Goal: Browse casually

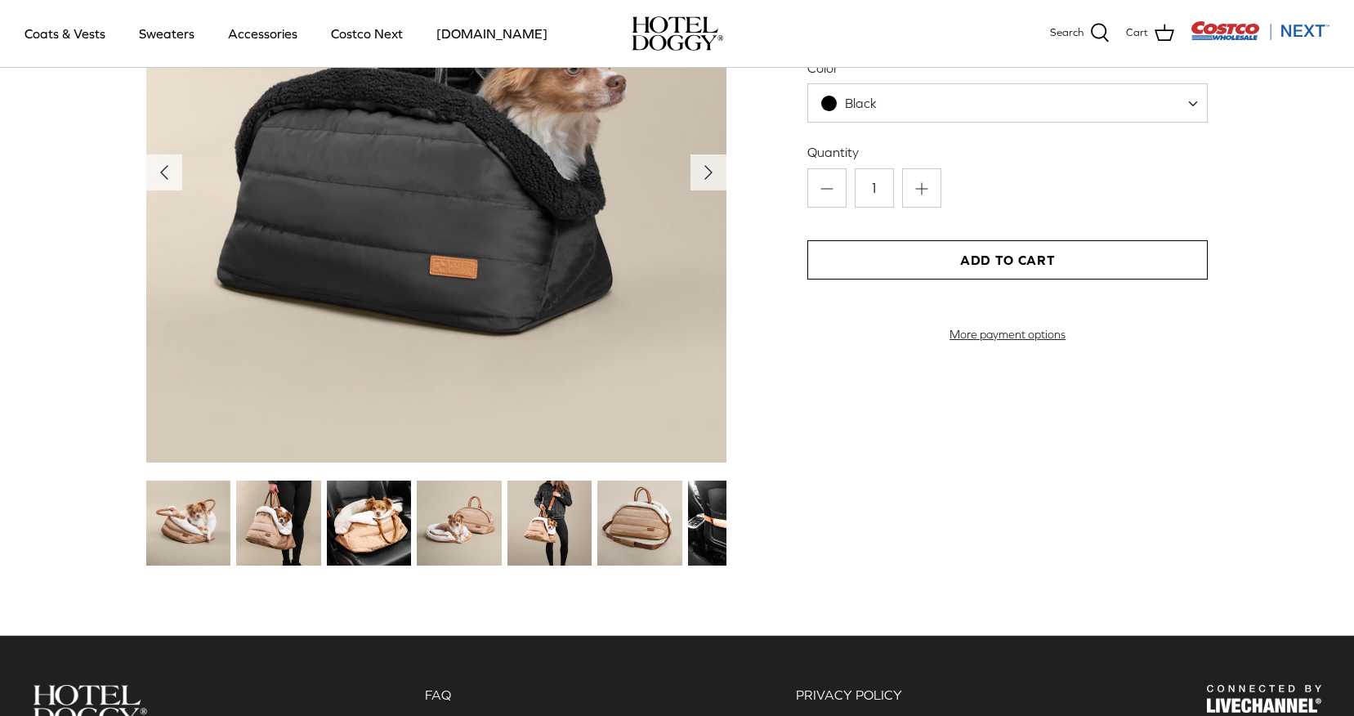
scroll to position [1716, 0]
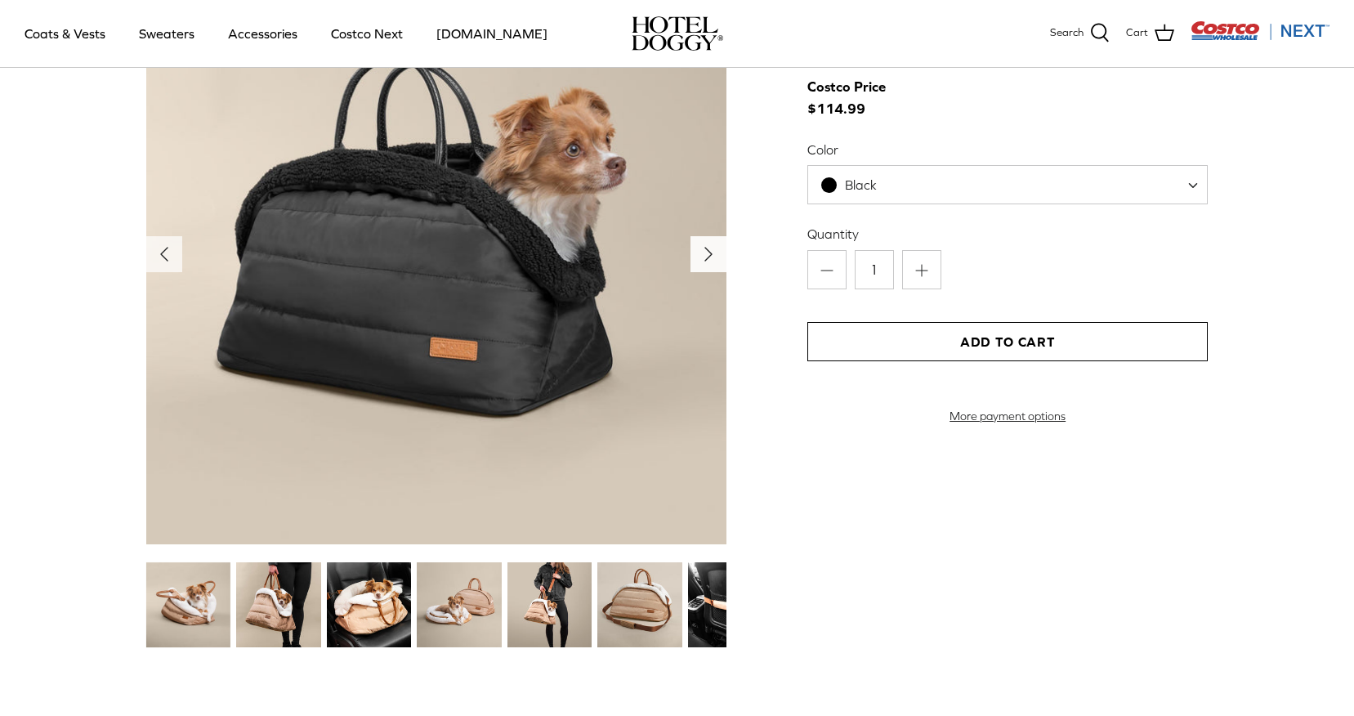
click at [701, 257] on icon "Right" at bounding box center [708, 254] width 26 height 26
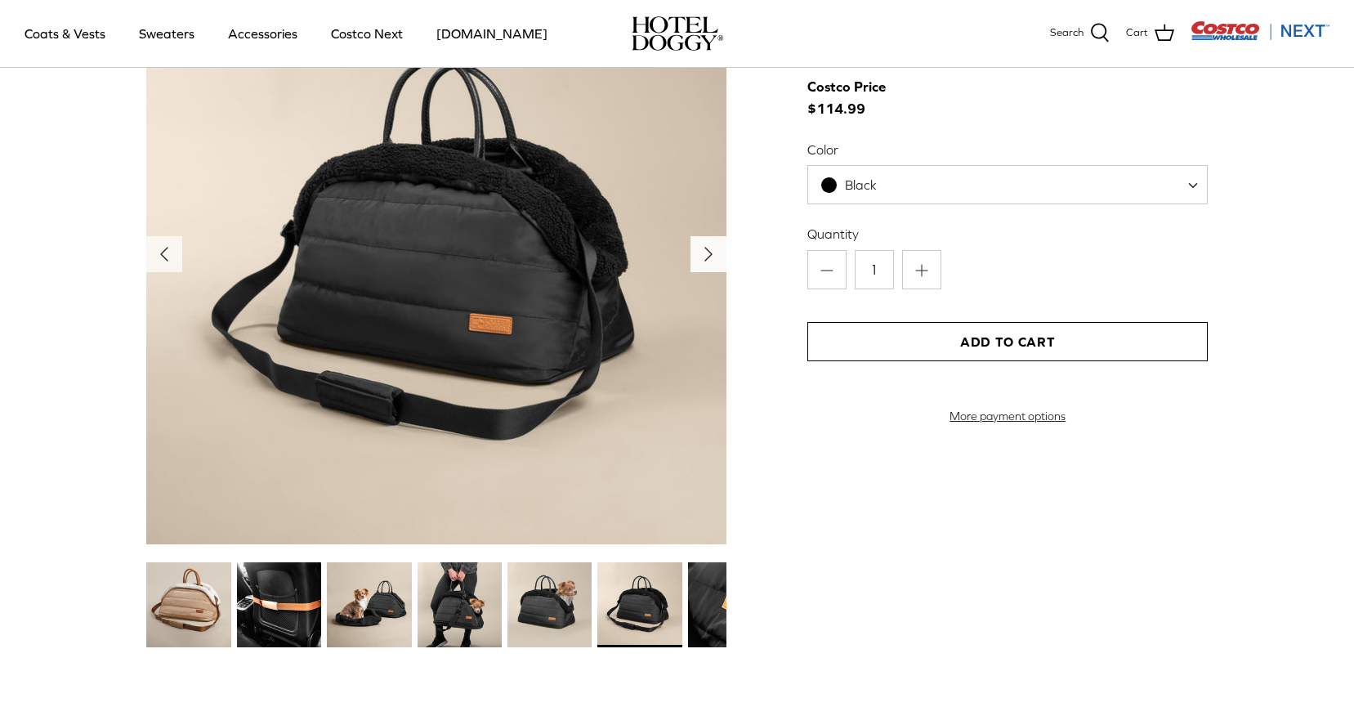
click at [701, 257] on icon "Right" at bounding box center [708, 254] width 26 height 26
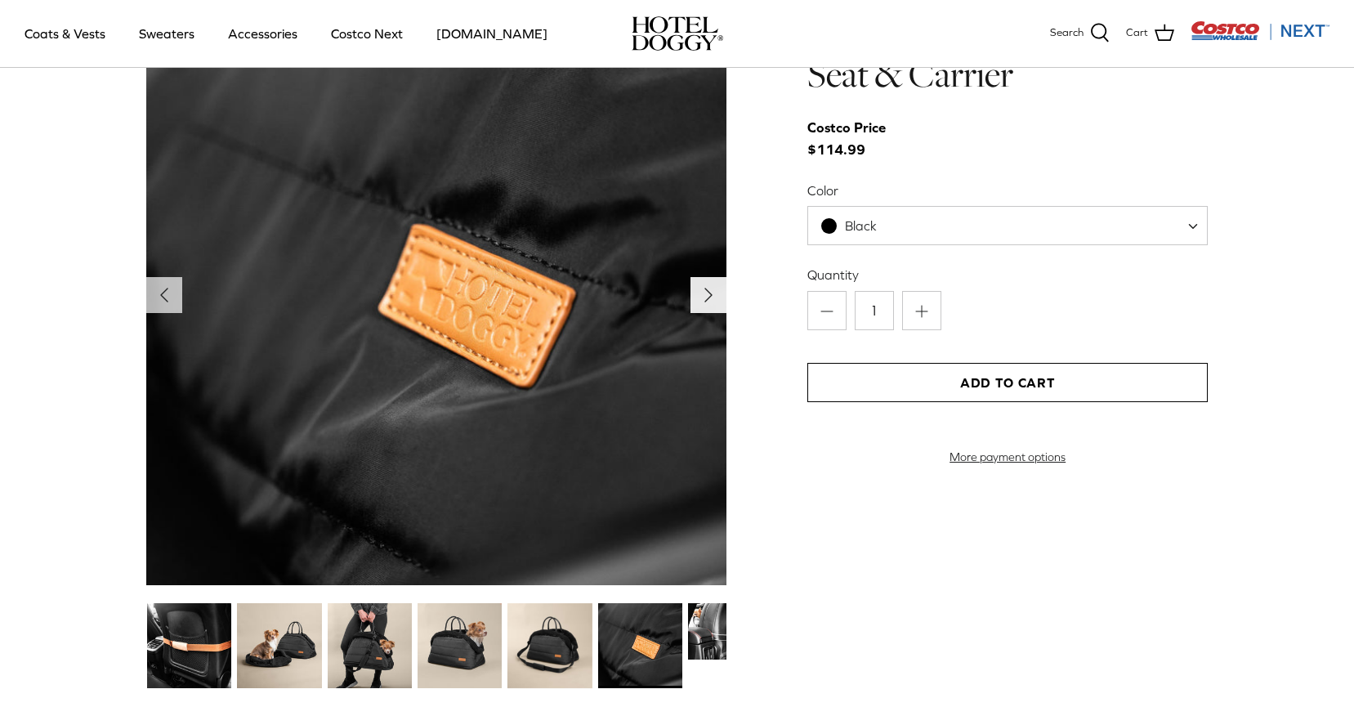
scroll to position [1634, 0]
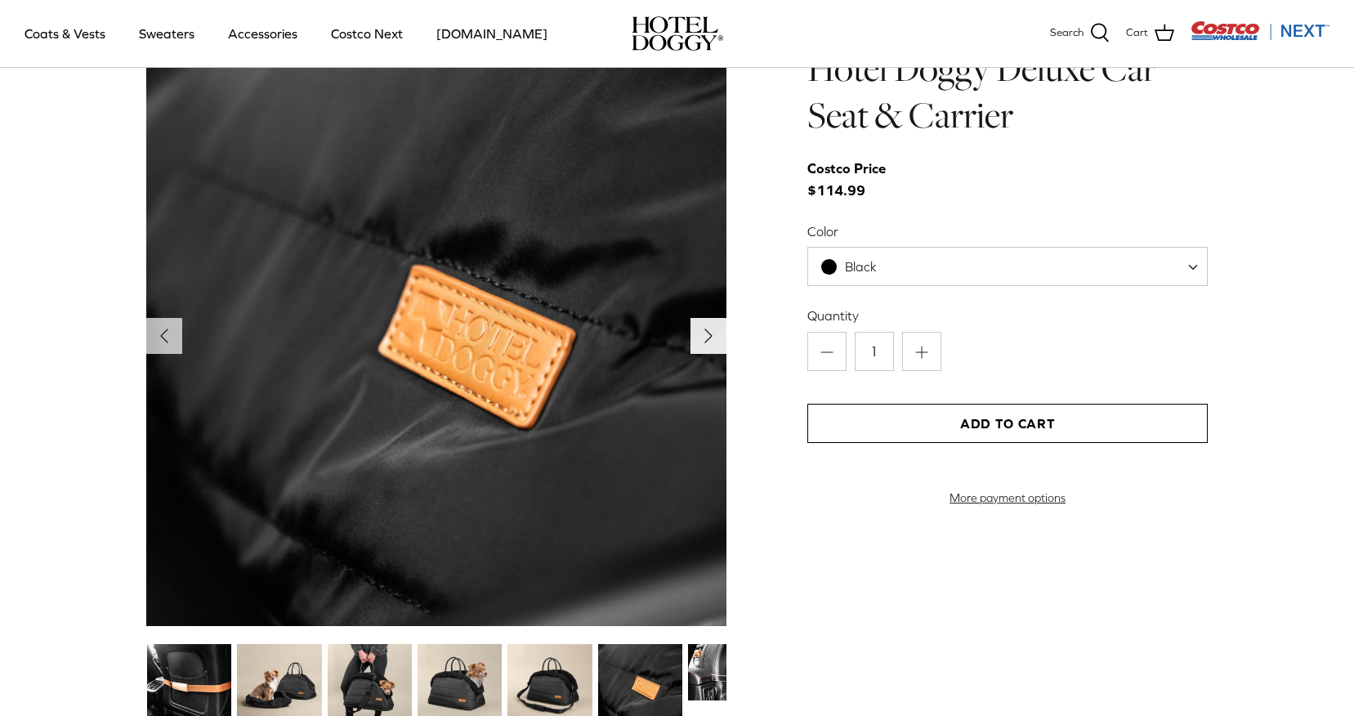
click at [708, 322] on button "Right" at bounding box center [708, 336] width 36 height 36
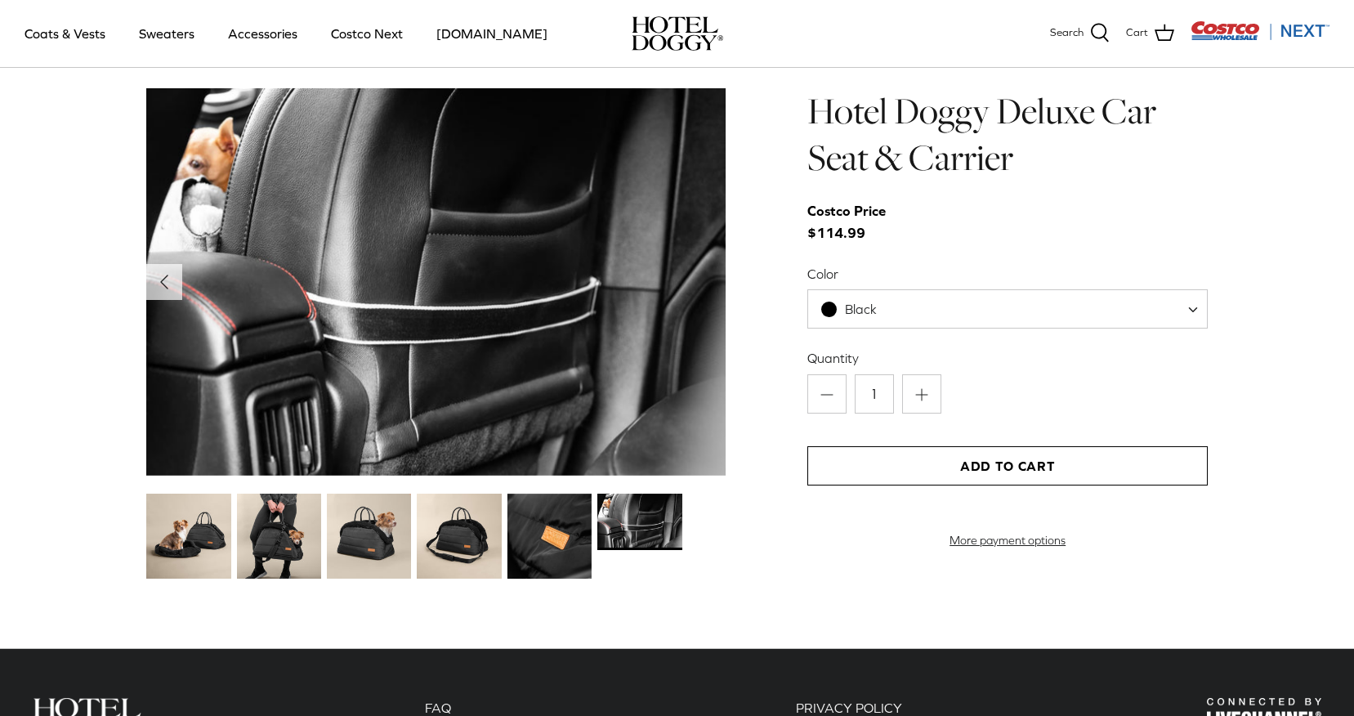
scroll to position [1552, 0]
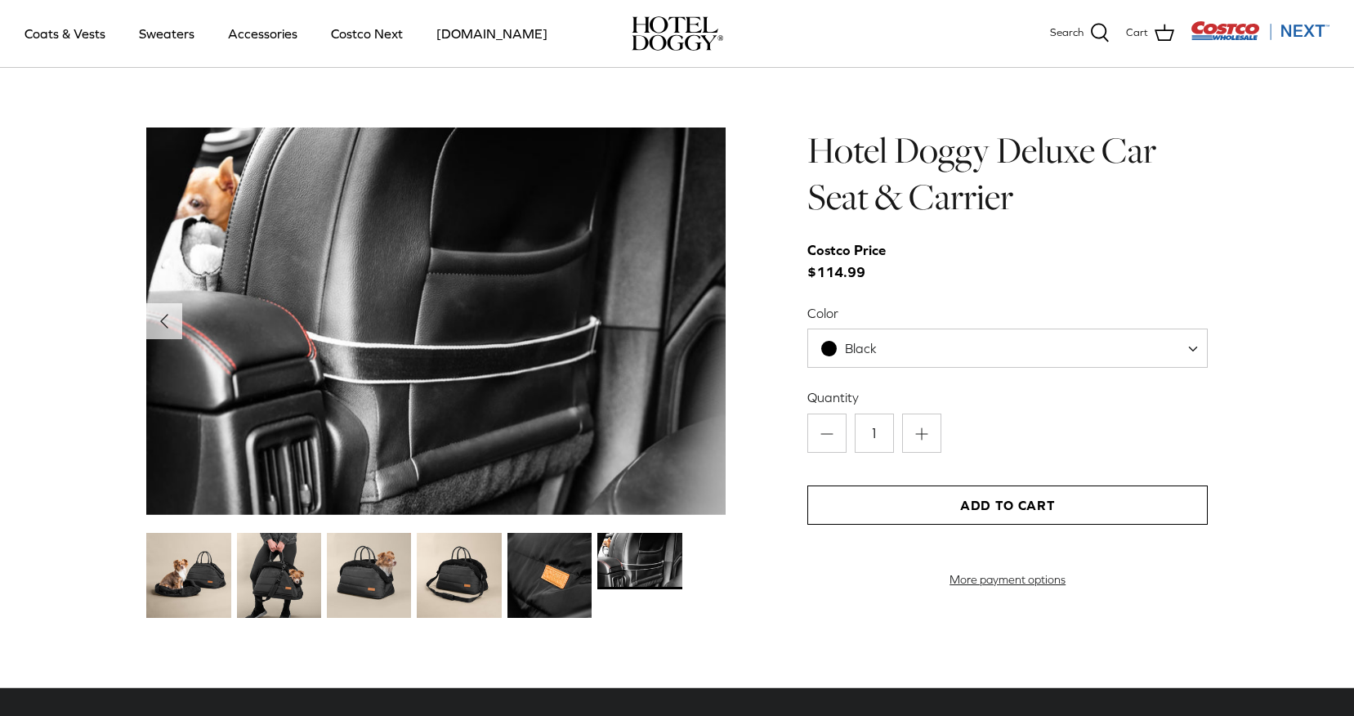
click at [629, 579] on img at bounding box center [639, 561] width 84 height 56
click at [553, 573] on img at bounding box center [549, 575] width 84 height 84
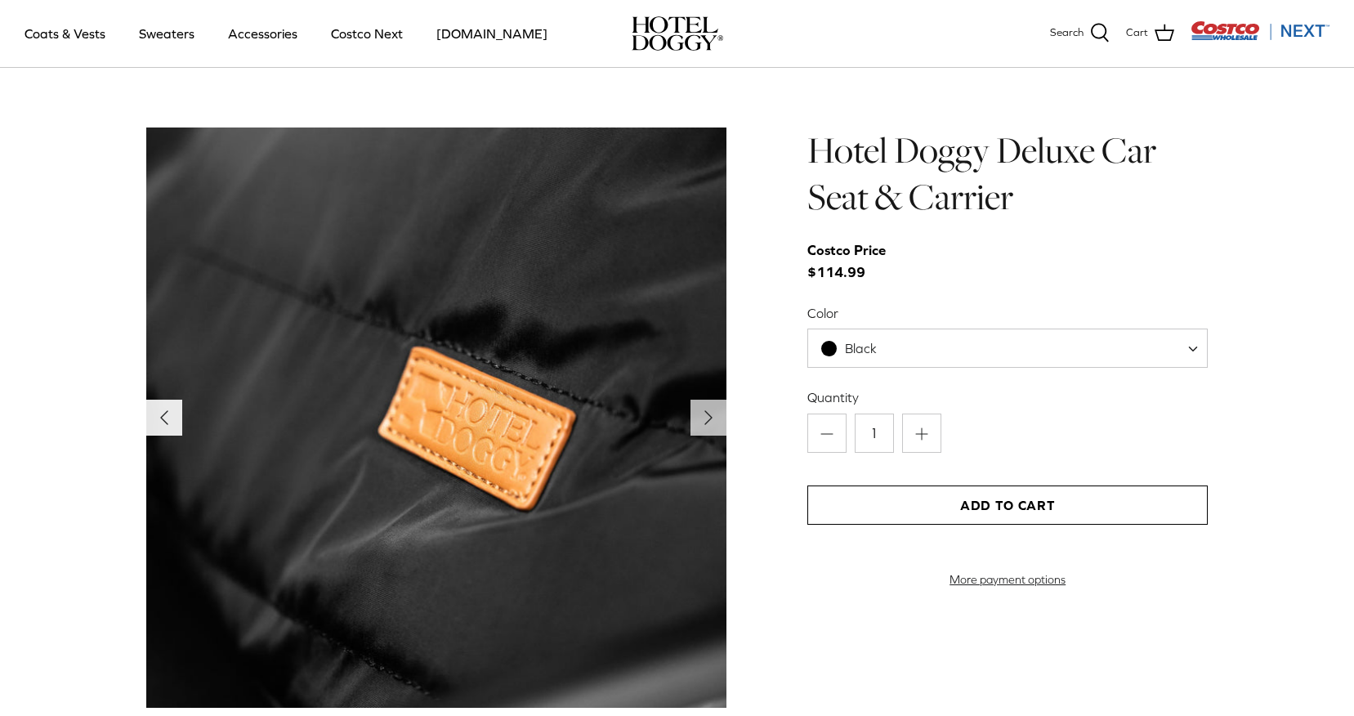
click at [178, 409] on button "Left" at bounding box center [164, 418] width 36 height 36
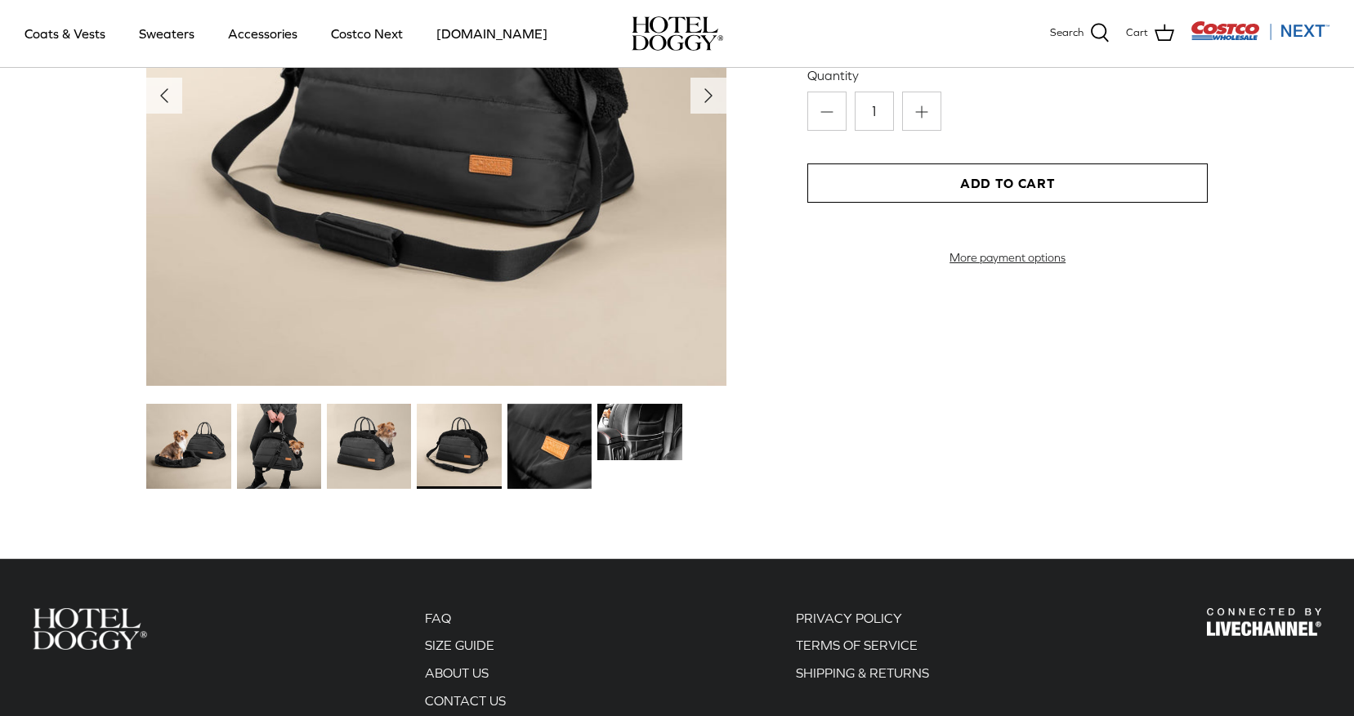
scroll to position [1798, 0]
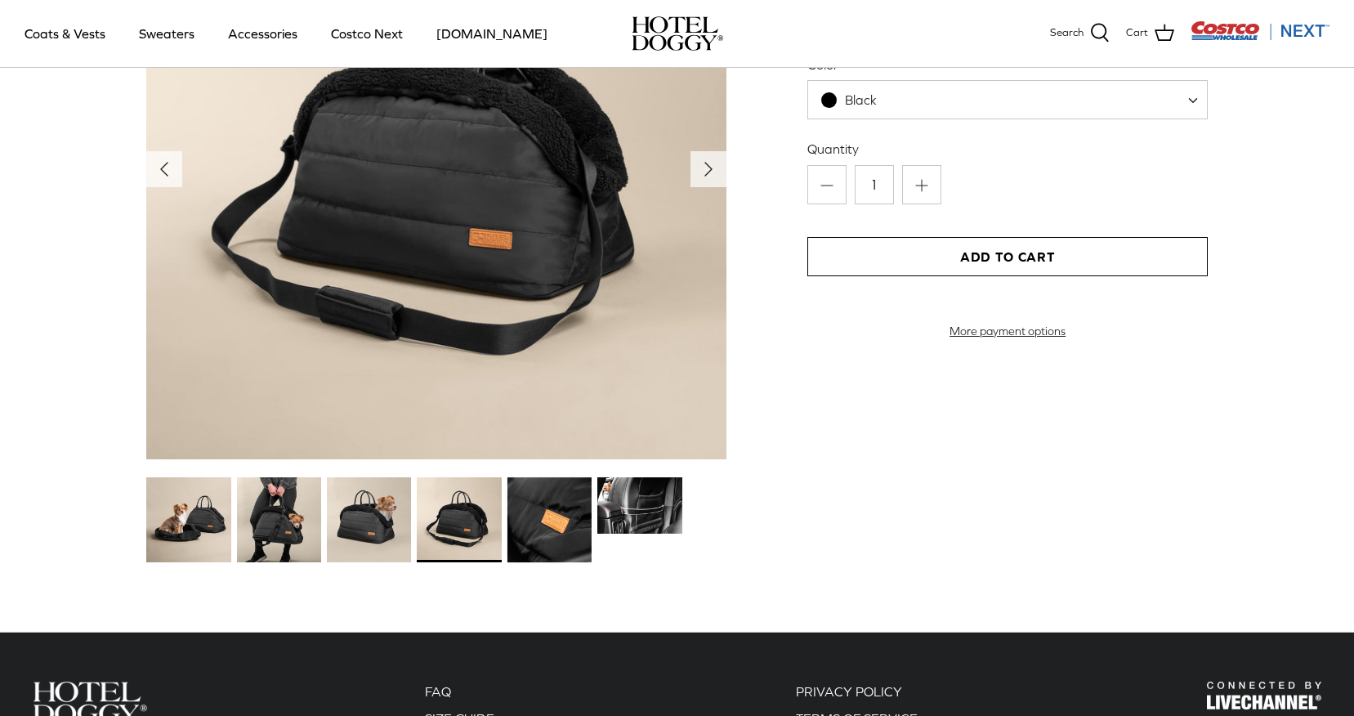
click at [367, 445] on div "Left Right" at bounding box center [436, 222] width 580 height 686
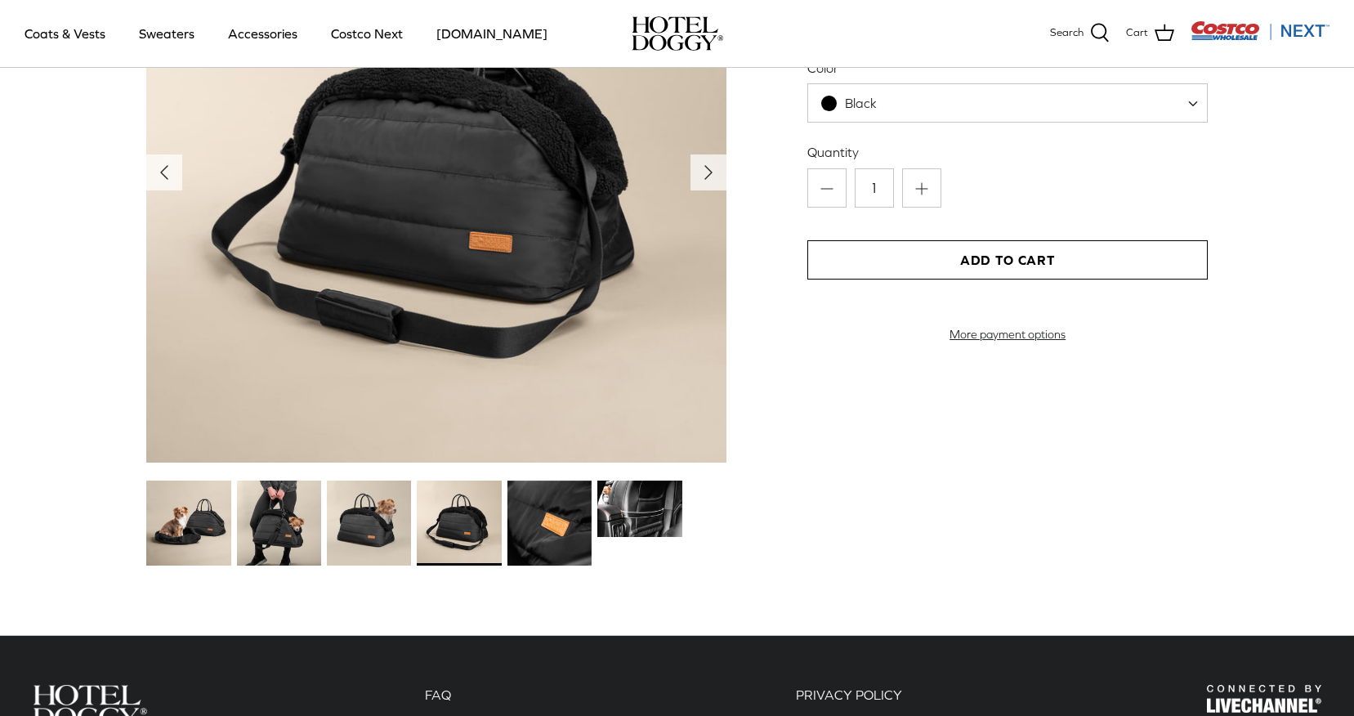
click at [358, 505] on img at bounding box center [369, 522] width 84 height 84
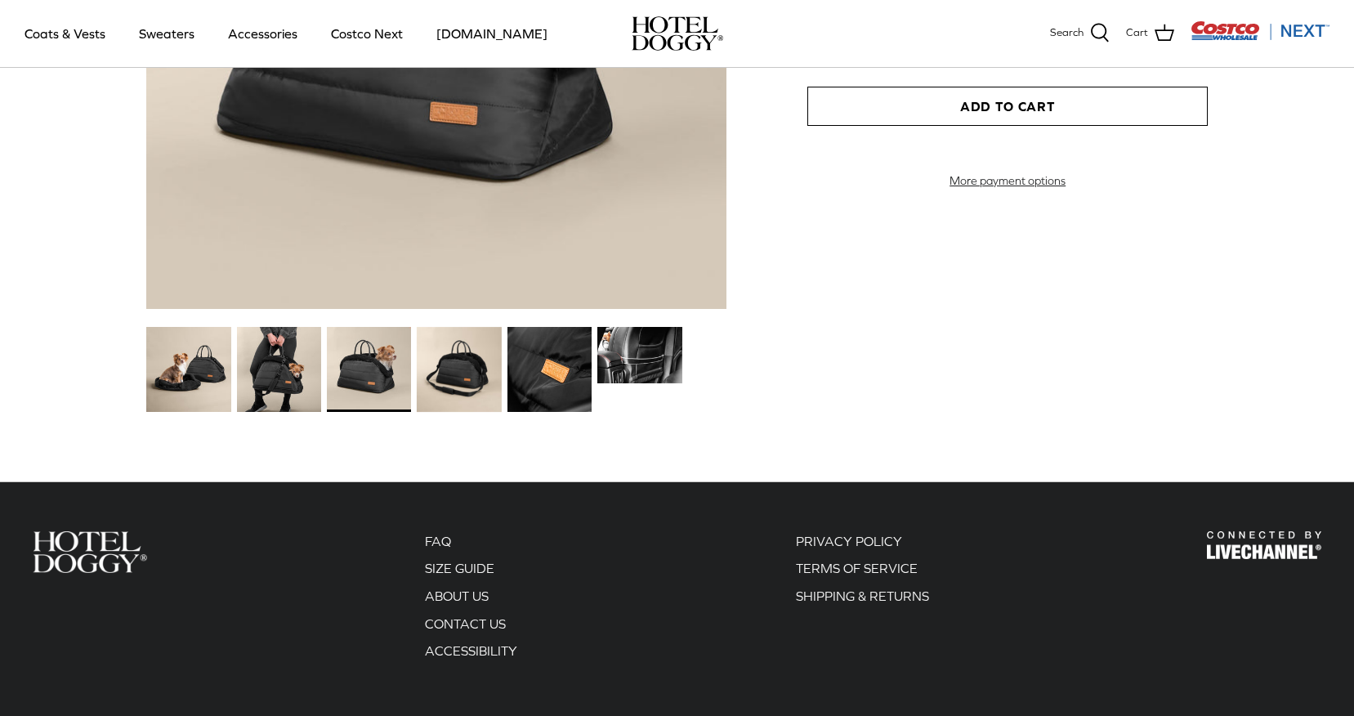
scroll to position [1961, 0]
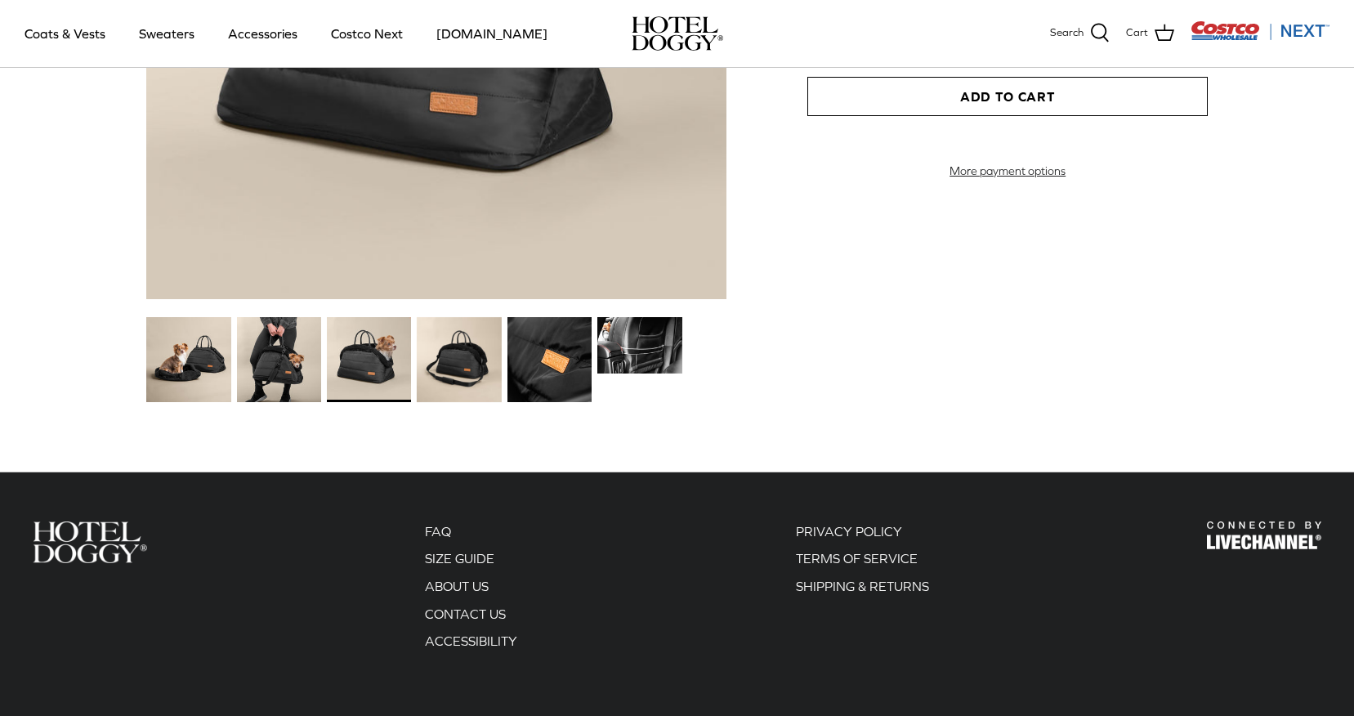
click at [286, 383] on img at bounding box center [279, 359] width 84 height 84
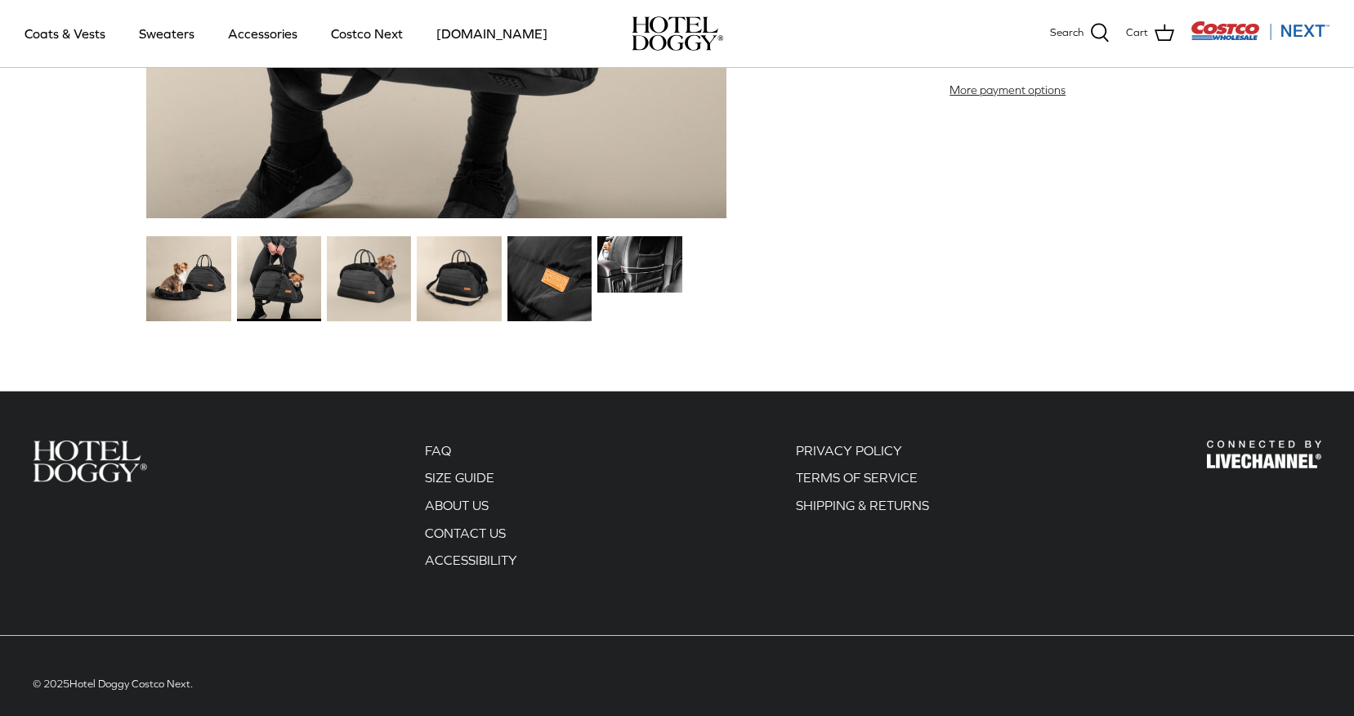
scroll to position [2043, 0]
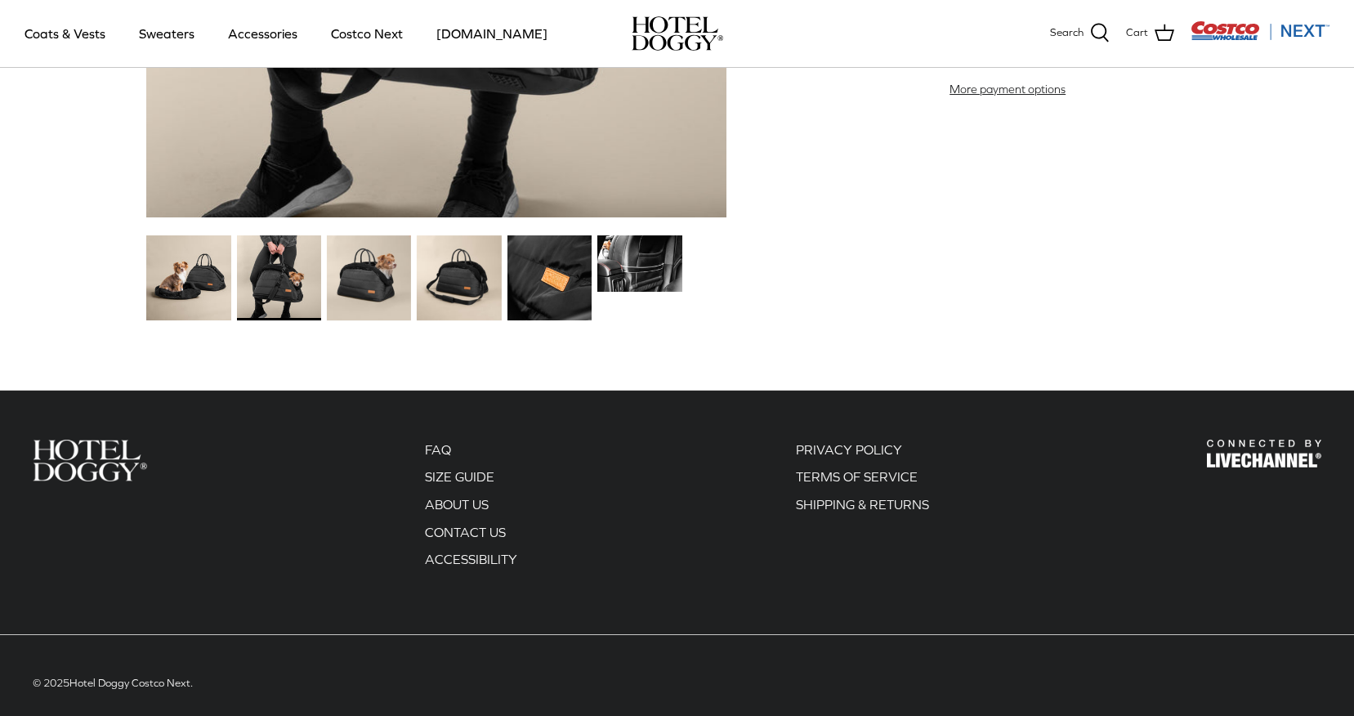
click at [205, 297] on img at bounding box center [188, 277] width 84 height 84
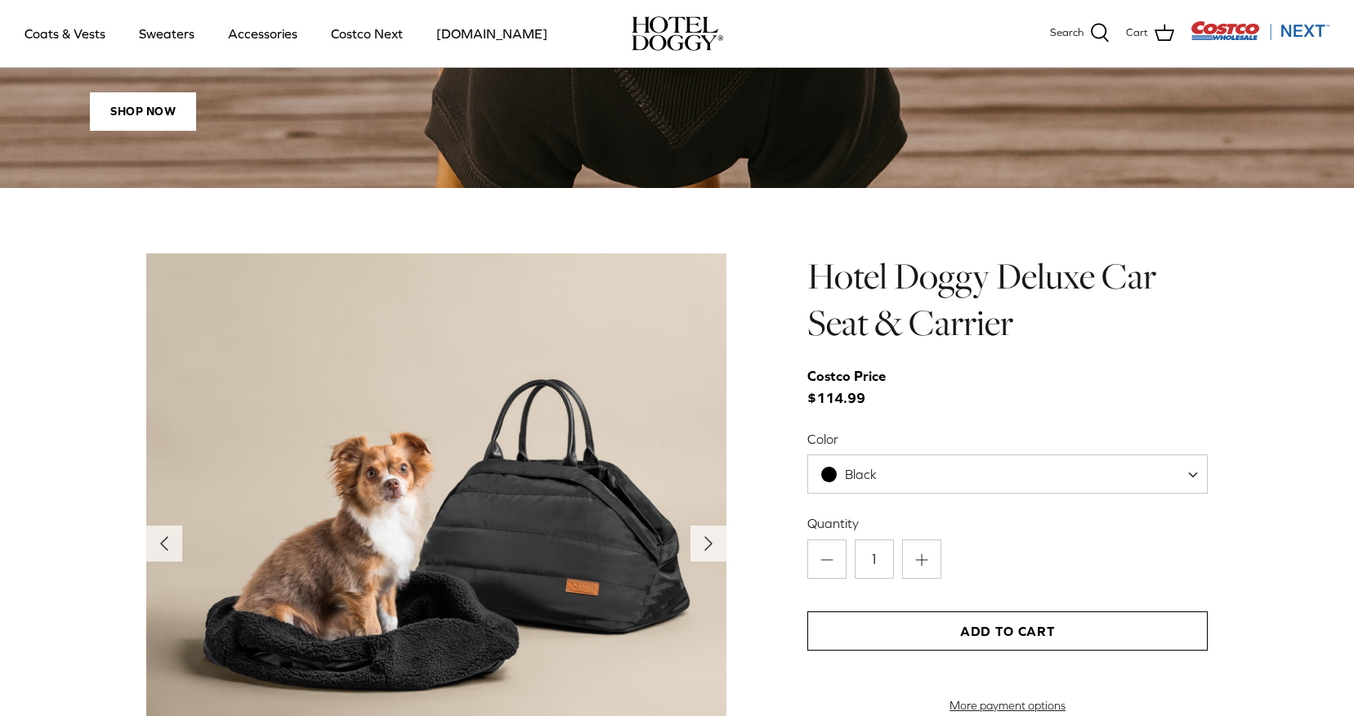
scroll to position [1405, 0]
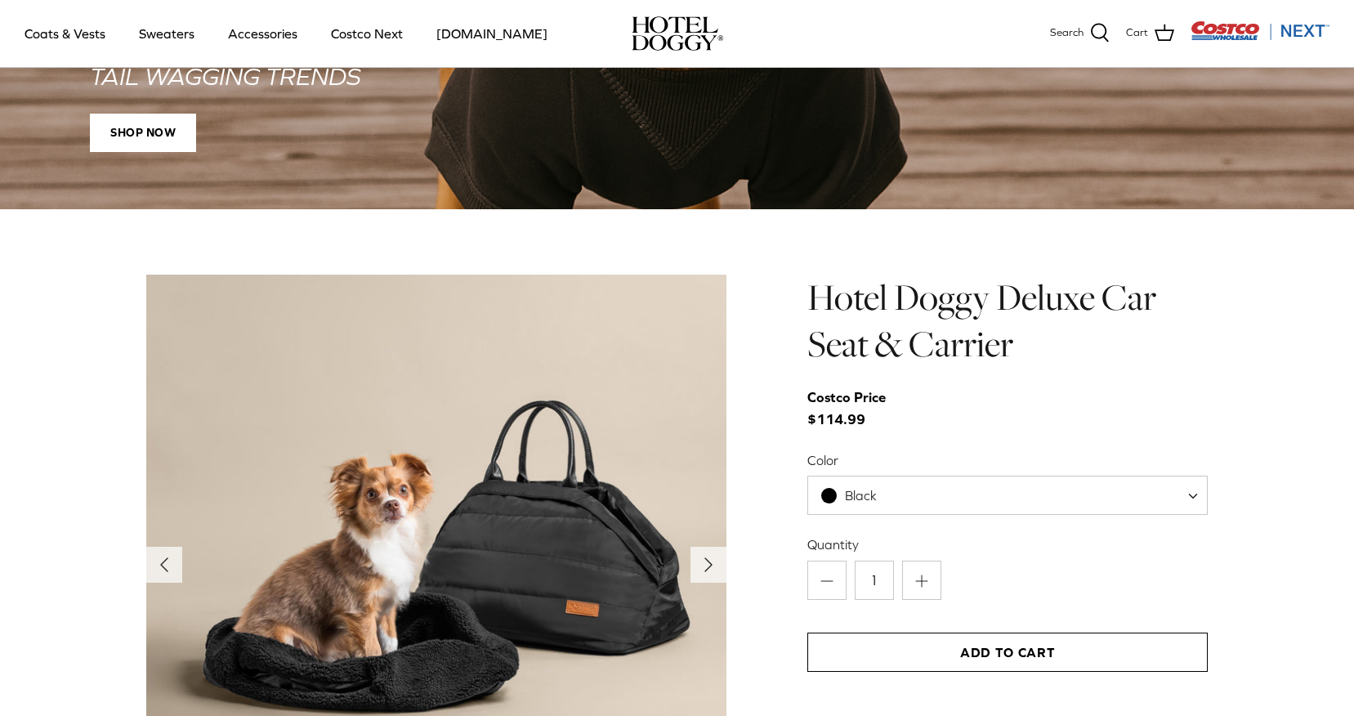
click at [1199, 495] on span at bounding box center [1198, 495] width 16 height 39
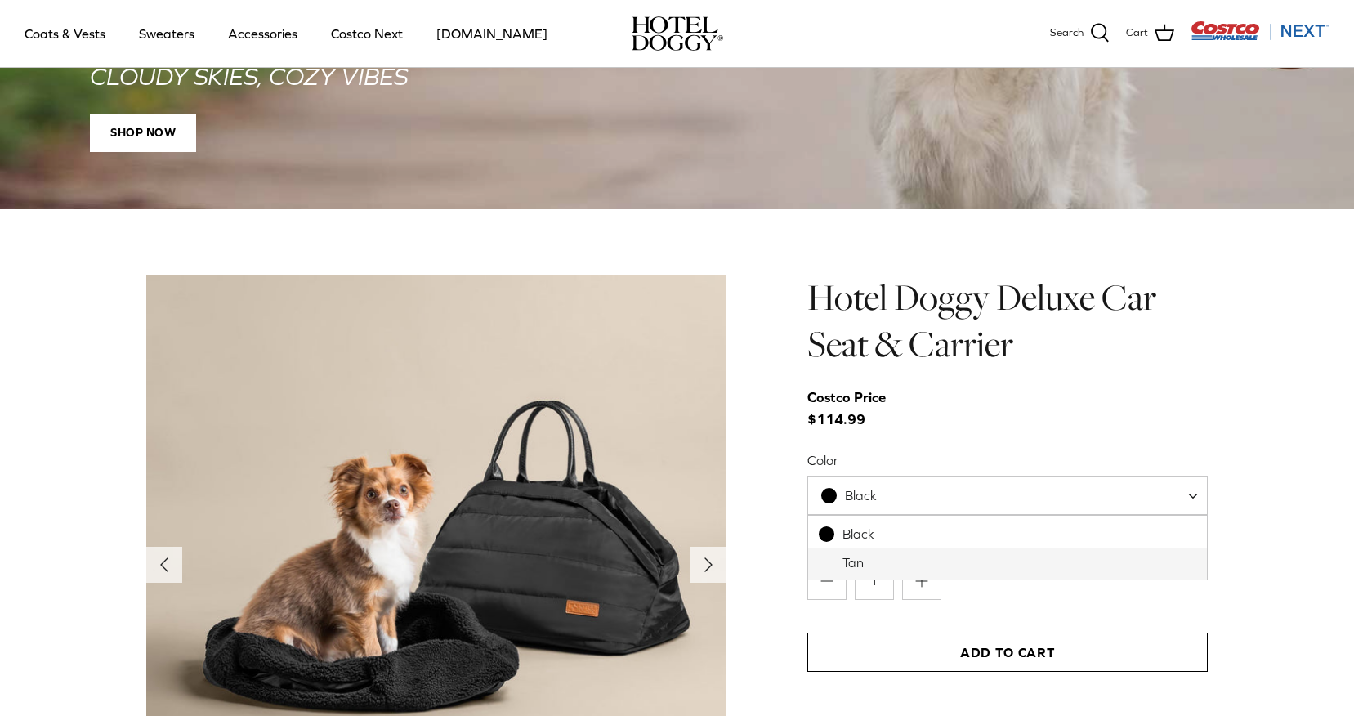
select select "Tan"
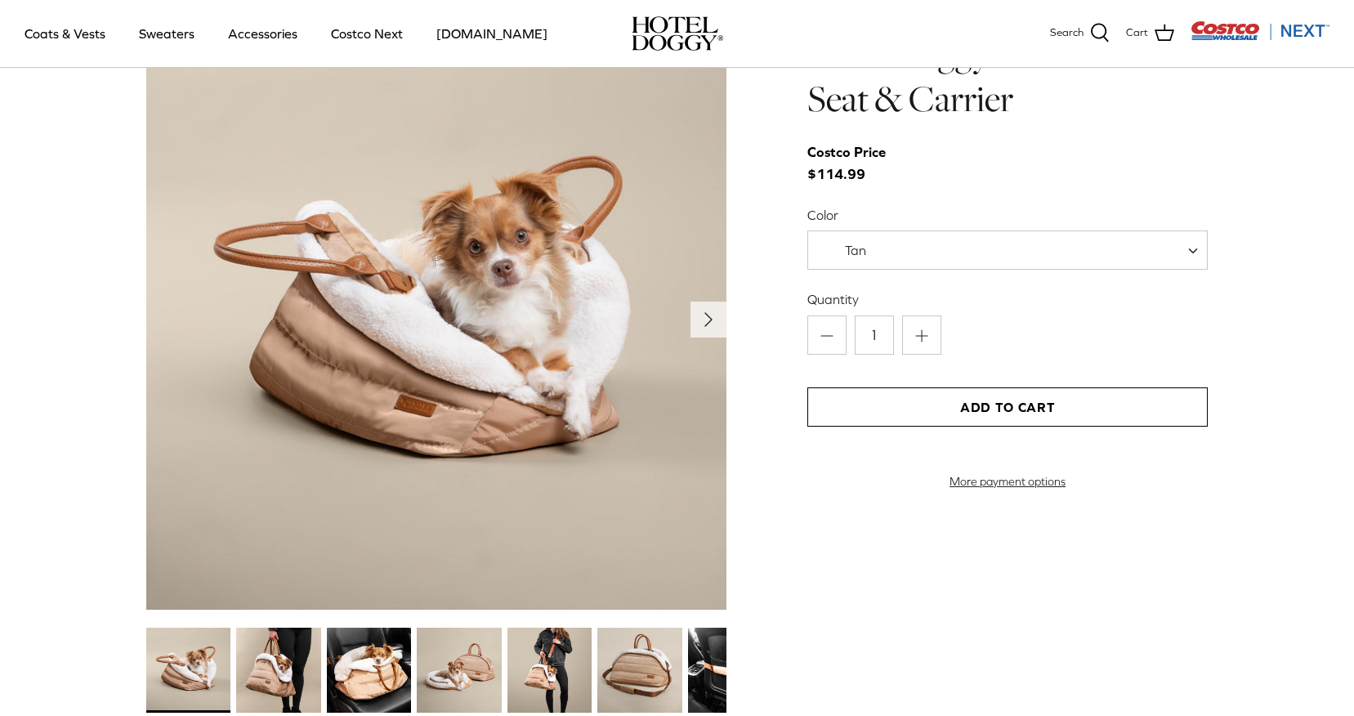
scroll to position [1896, 0]
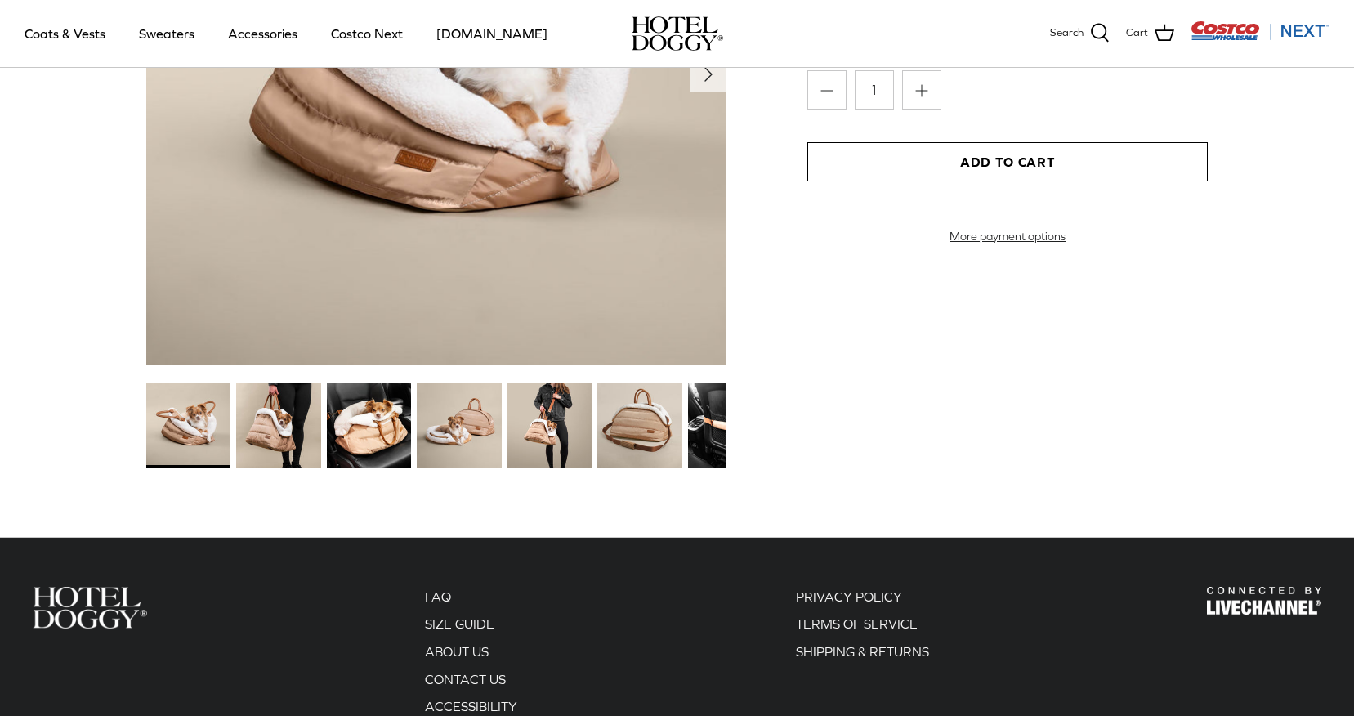
click at [270, 433] on img at bounding box center [278, 424] width 84 height 84
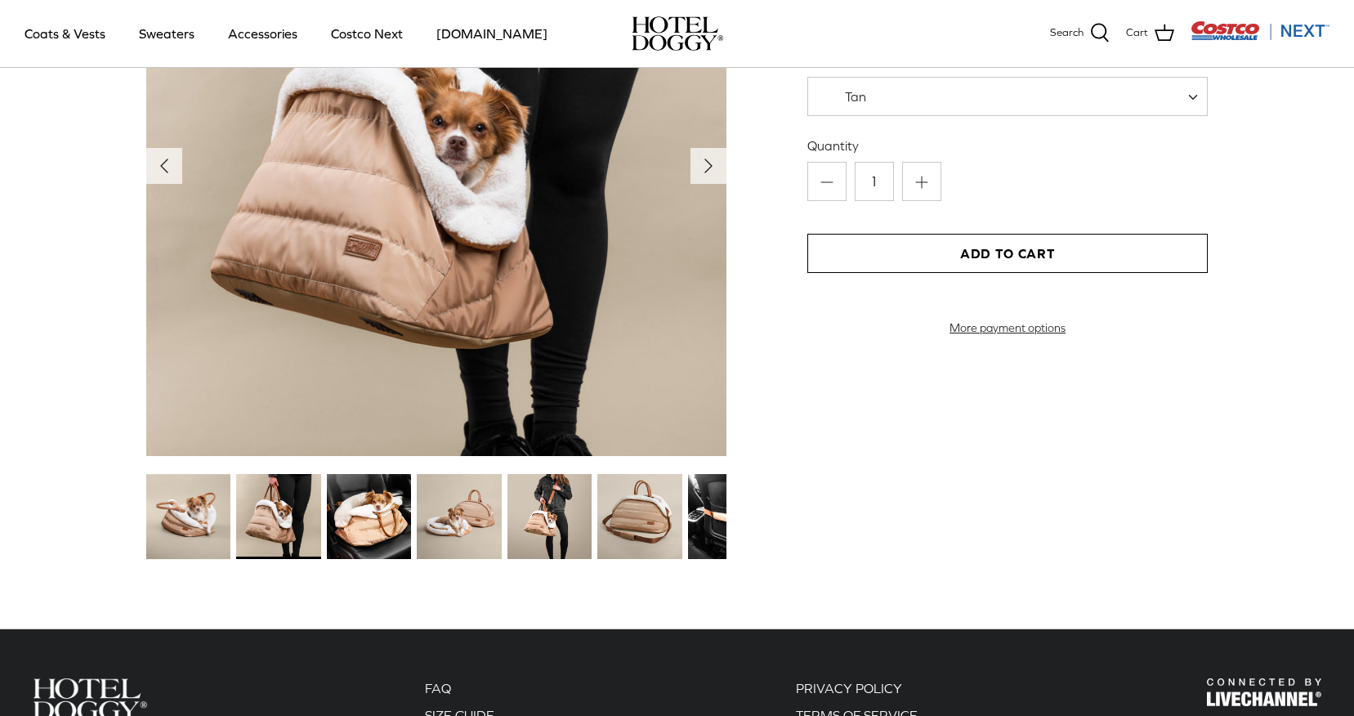
scroll to position [1814, 0]
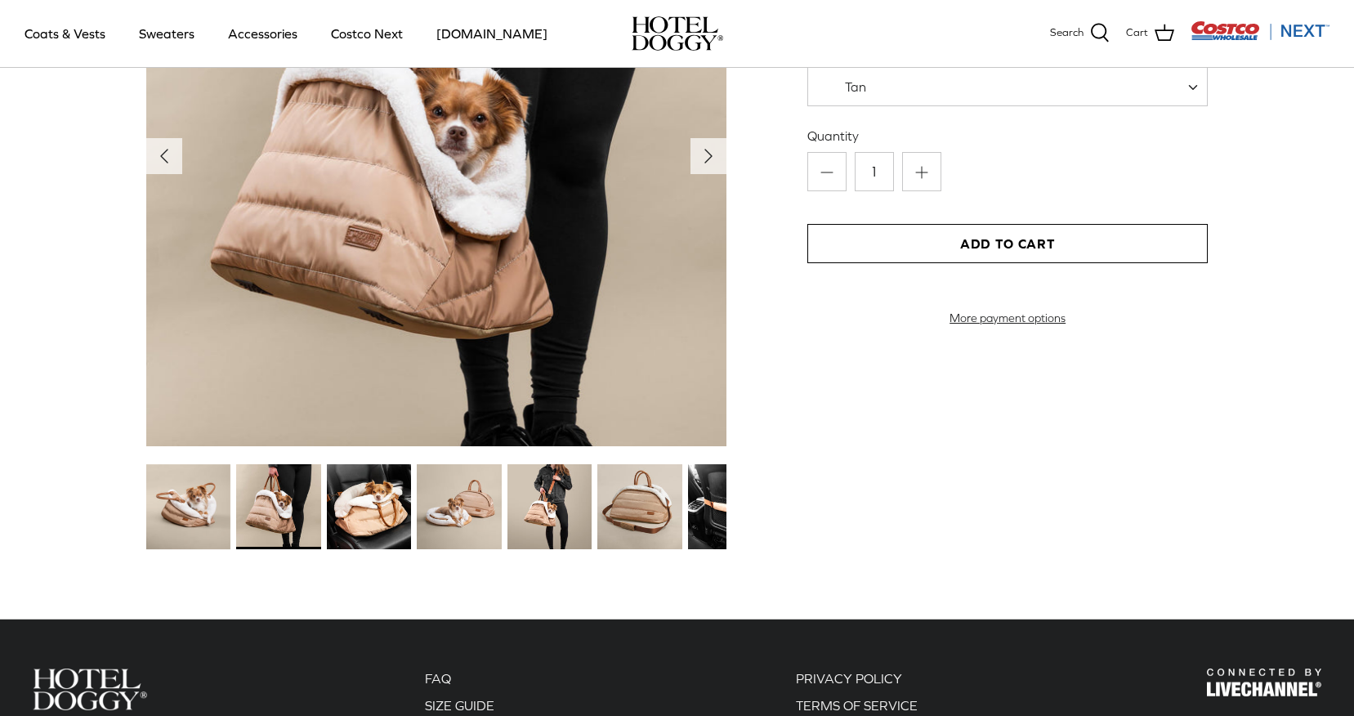
click at [364, 495] on img at bounding box center [369, 506] width 84 height 84
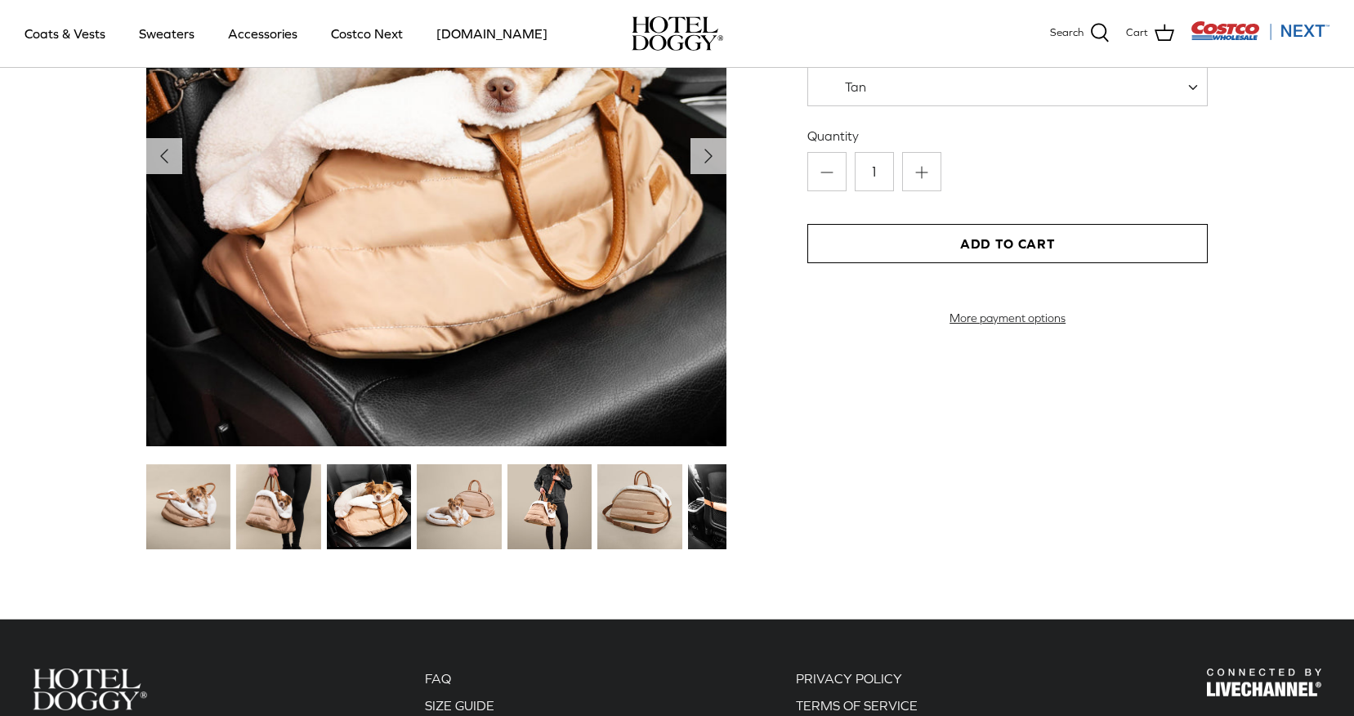
click at [435, 499] on img at bounding box center [459, 506] width 84 height 84
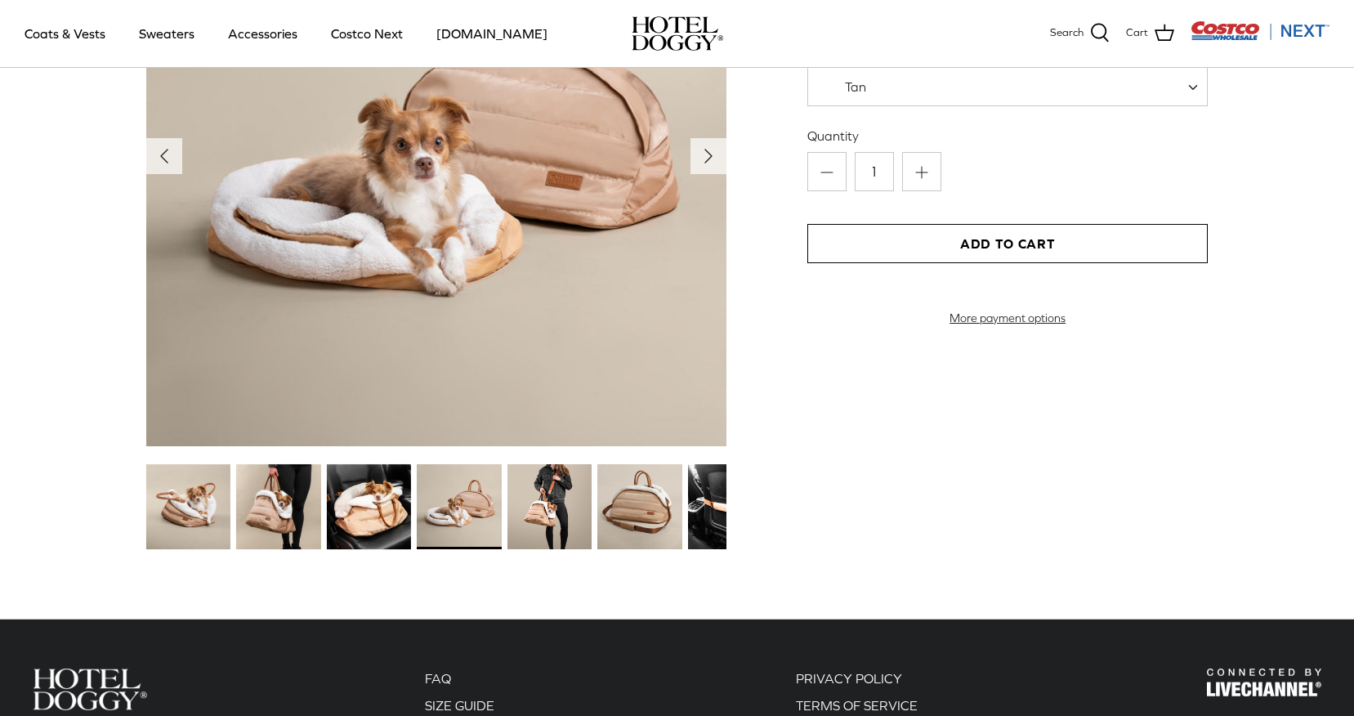
click at [527, 503] on img at bounding box center [549, 506] width 84 height 84
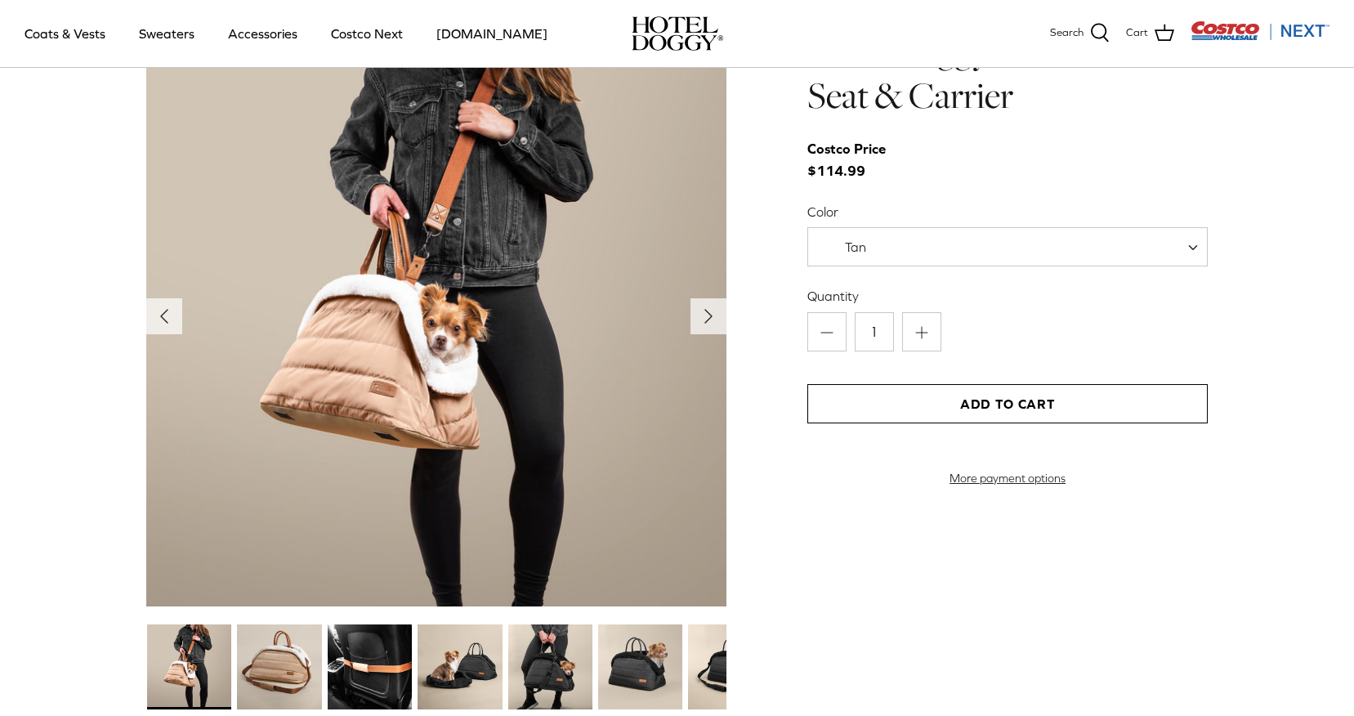
scroll to position [1650, 0]
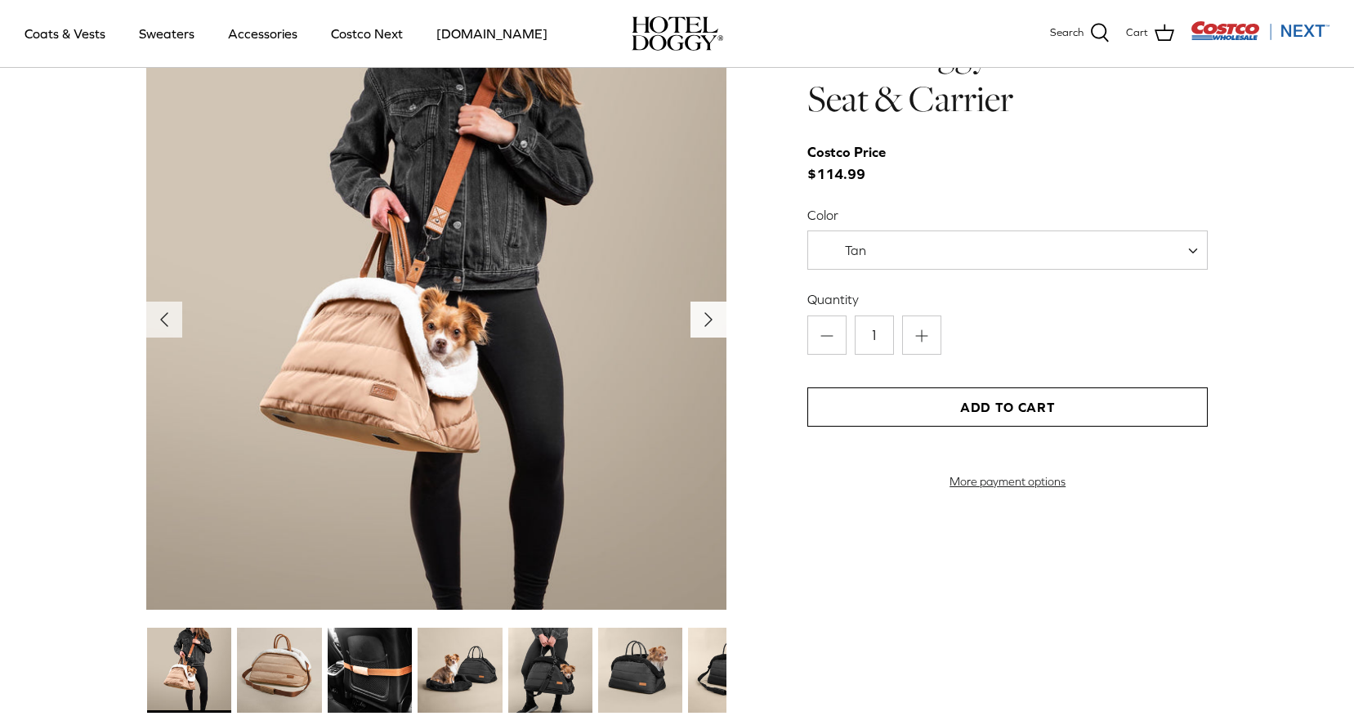
click at [703, 315] on icon "Right" at bounding box center [708, 319] width 26 height 26
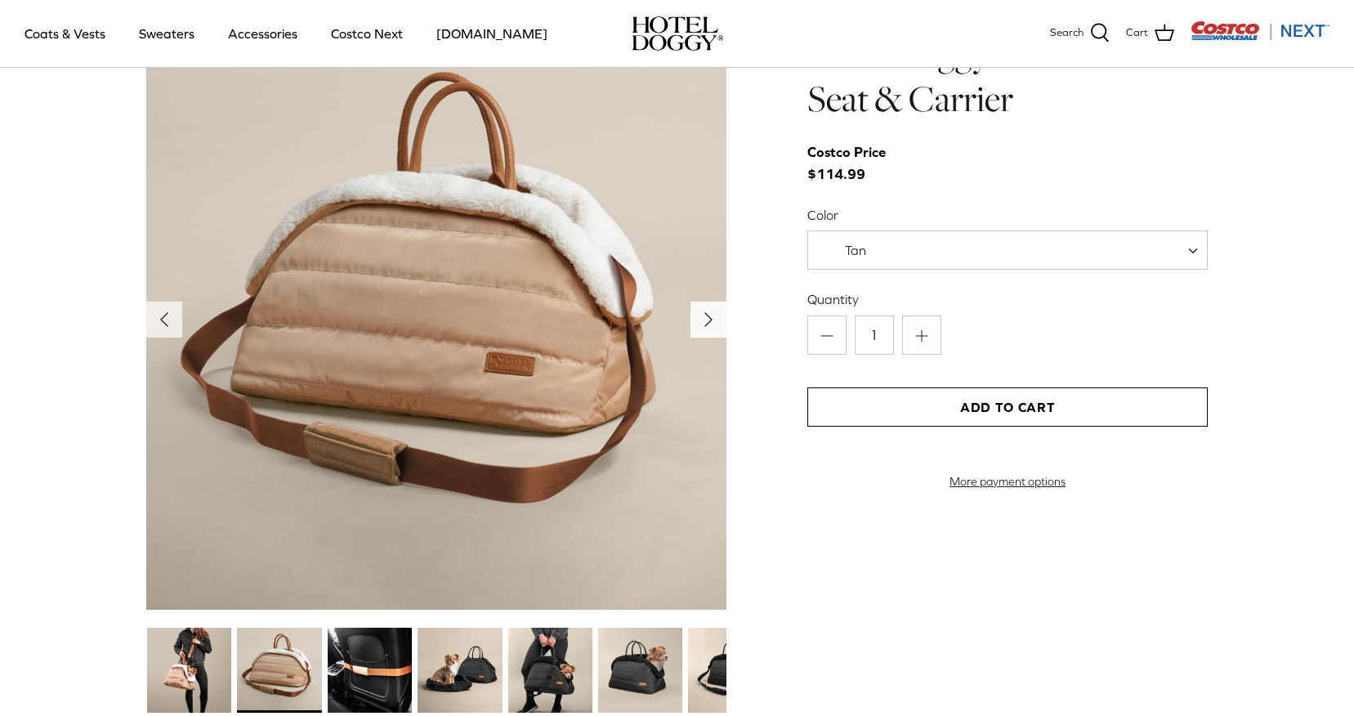
click at [703, 315] on icon "Right" at bounding box center [708, 319] width 26 height 26
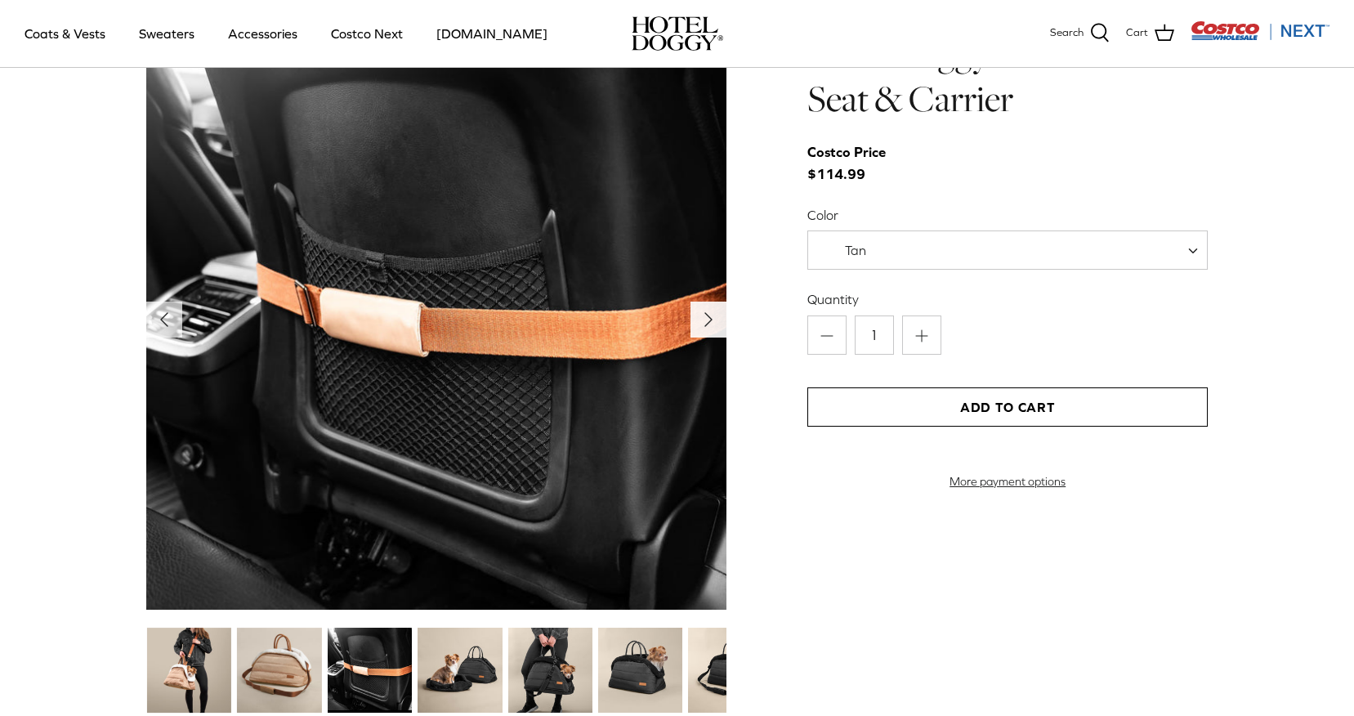
click at [703, 315] on icon "Right" at bounding box center [708, 319] width 26 height 26
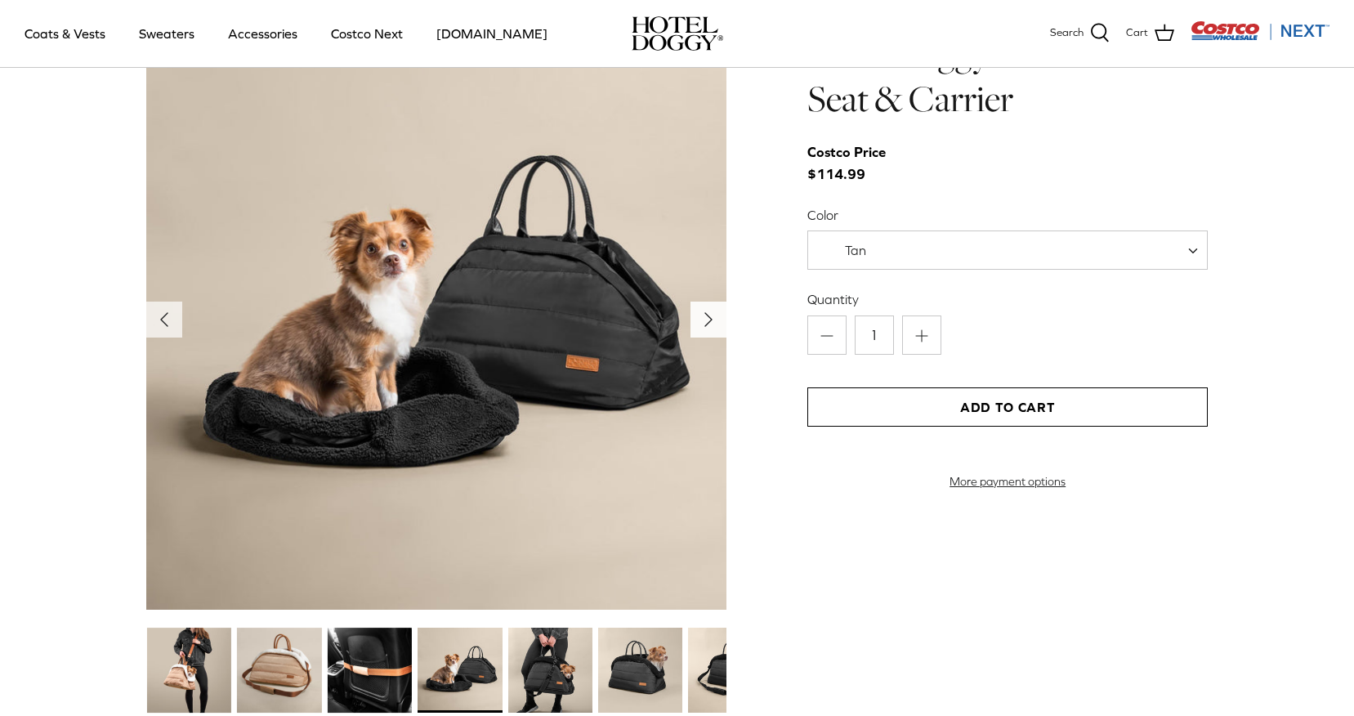
click at [703, 315] on icon "Right" at bounding box center [708, 319] width 26 height 26
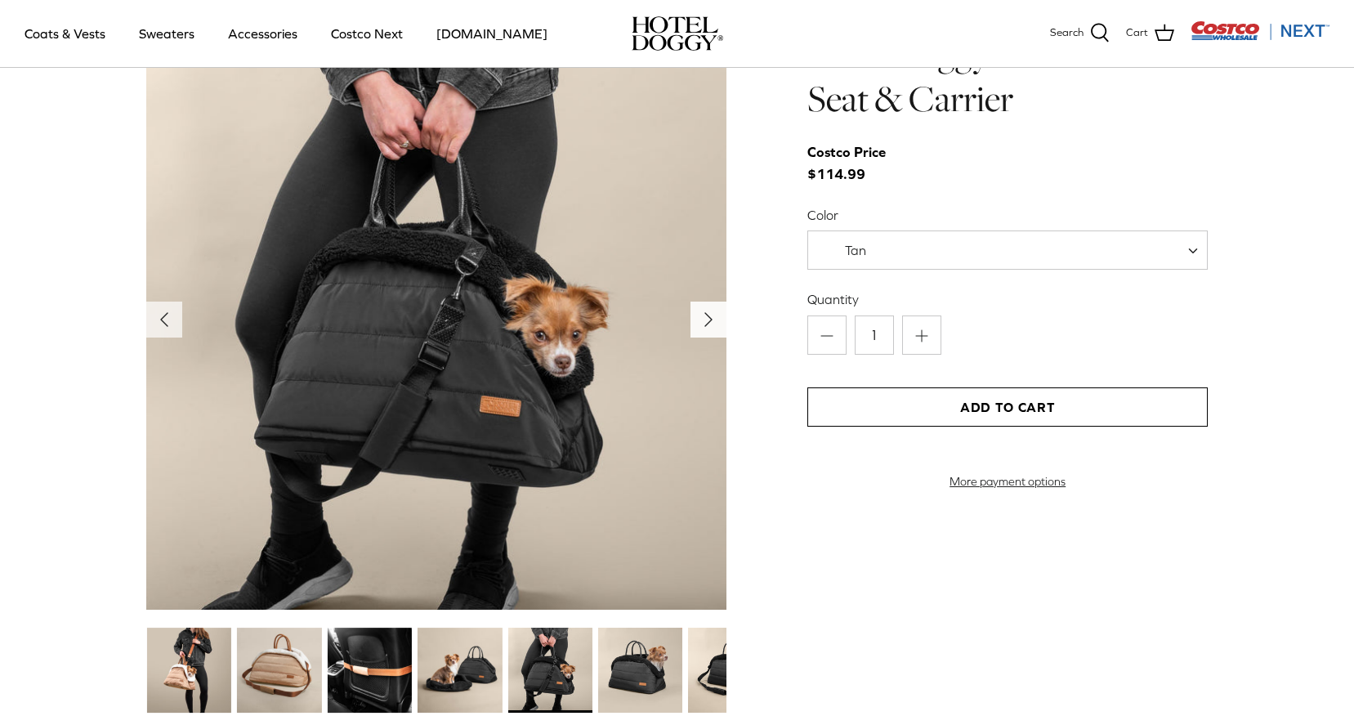
click at [703, 315] on icon "Right" at bounding box center [708, 319] width 26 height 26
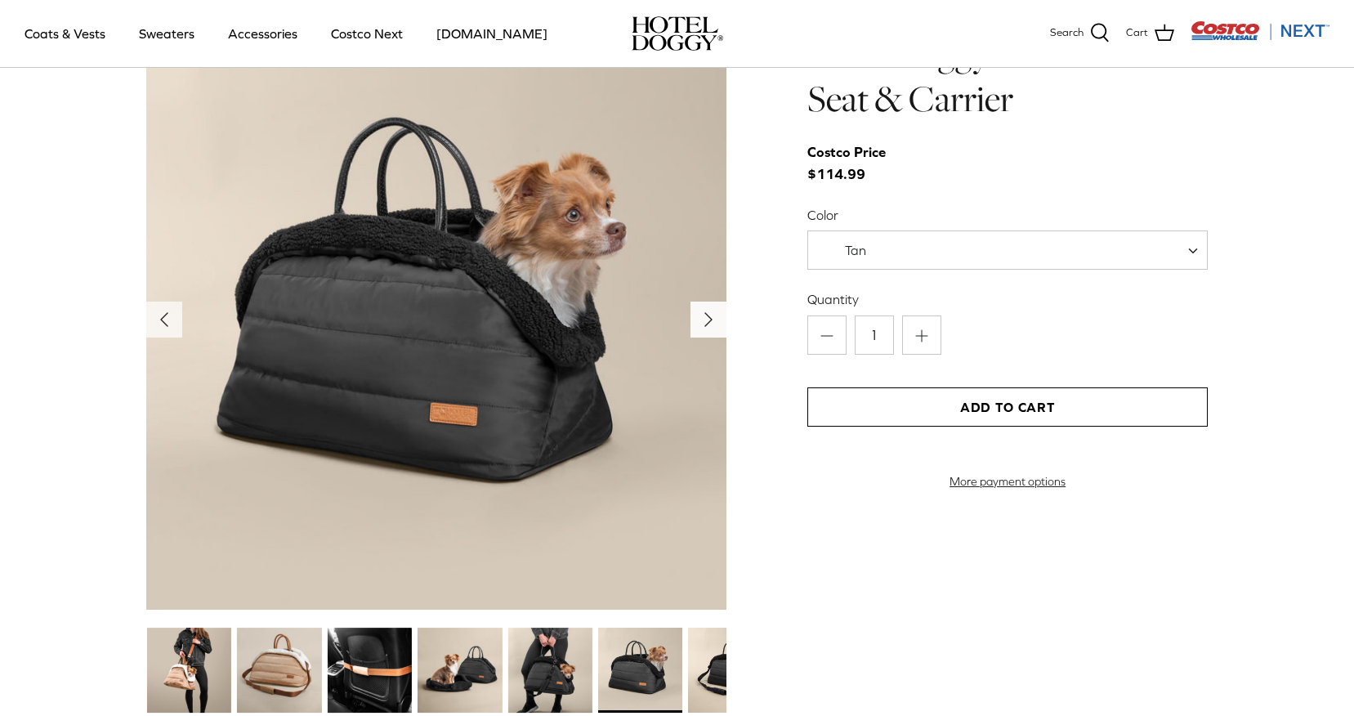
click at [703, 315] on icon "Right" at bounding box center [708, 319] width 26 height 26
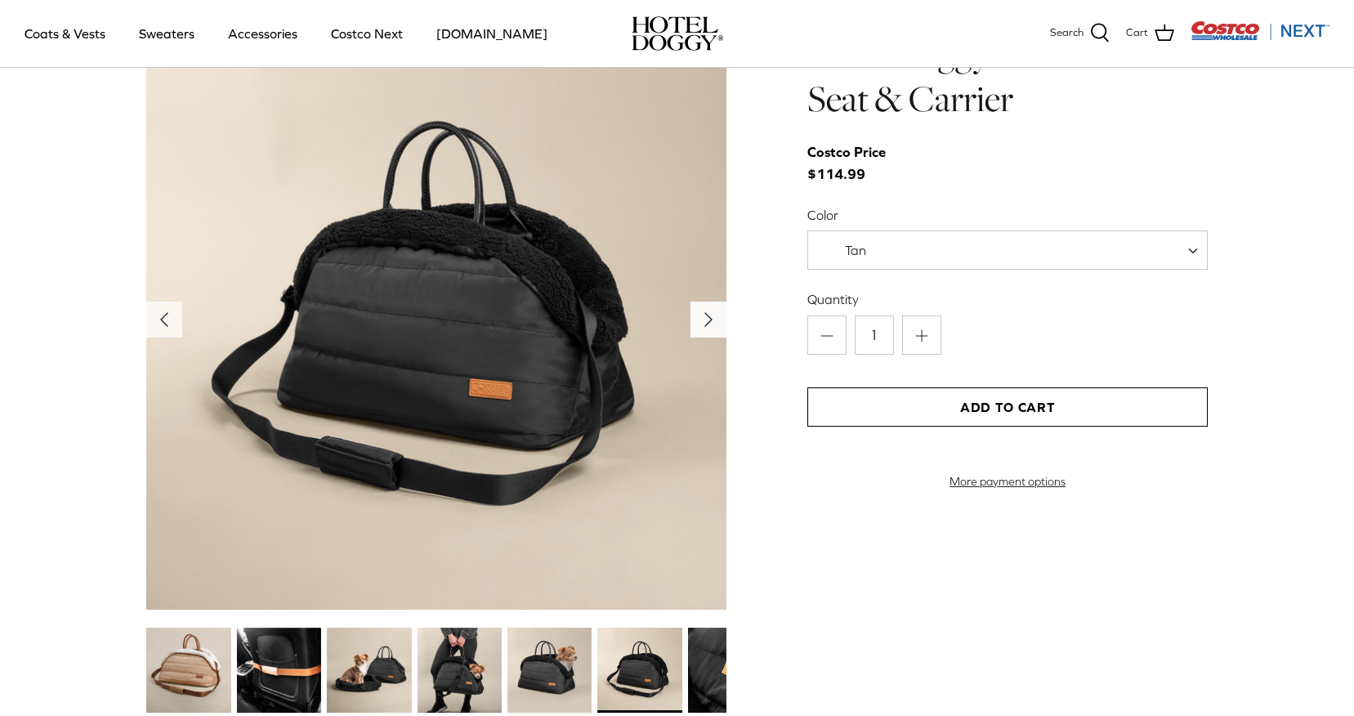
click at [703, 315] on icon "Right" at bounding box center [708, 319] width 26 height 26
